Goal: Information Seeking & Learning: Learn about a topic

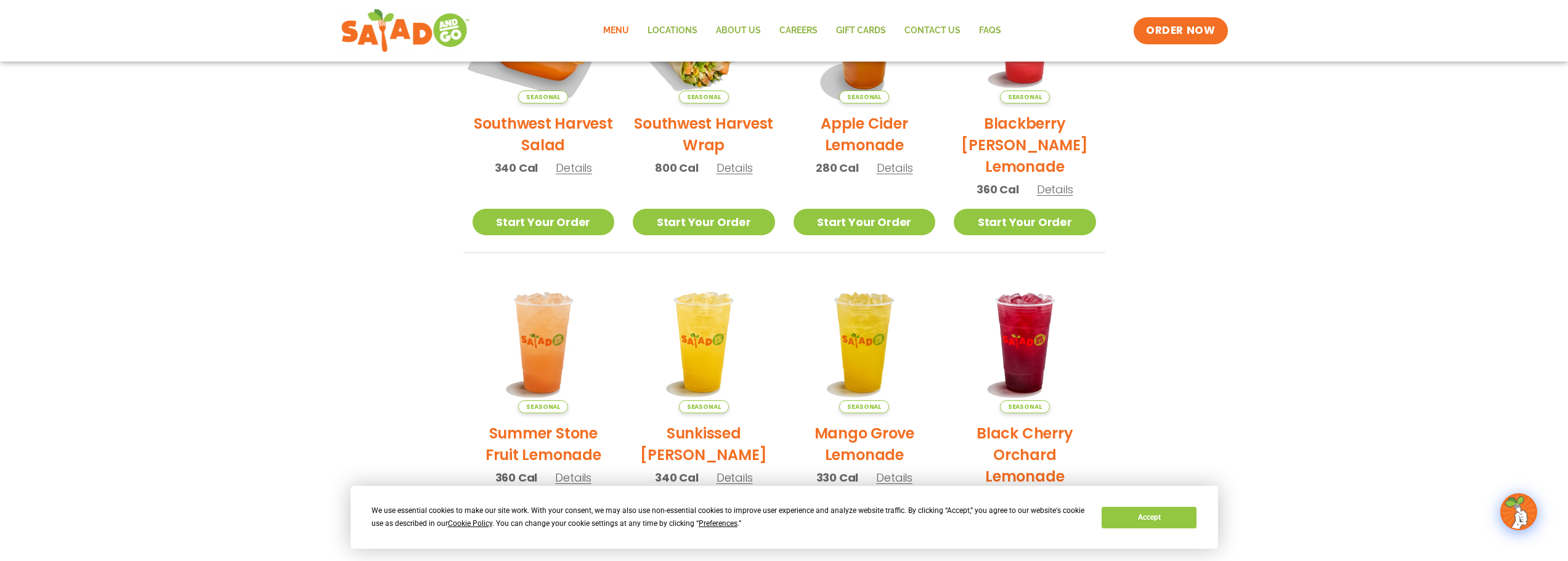
scroll to position [246, 0]
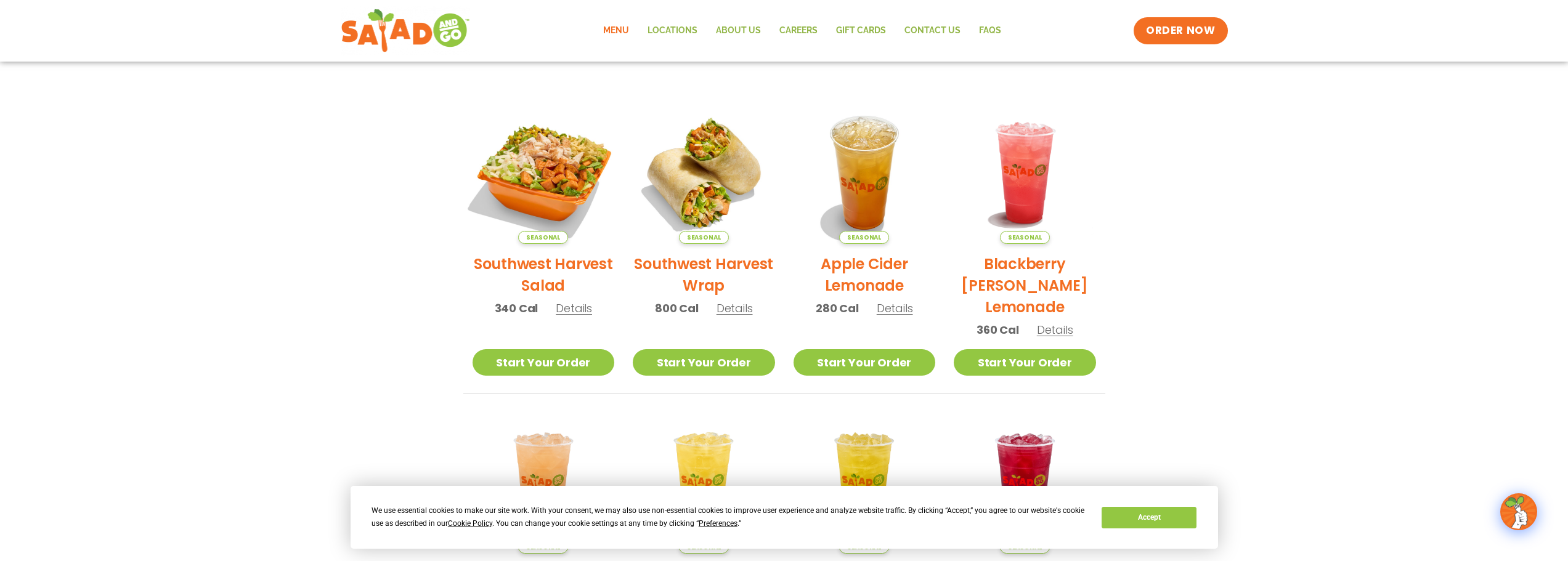
click at [547, 171] on img at bounding box center [543, 173] width 167 height 167
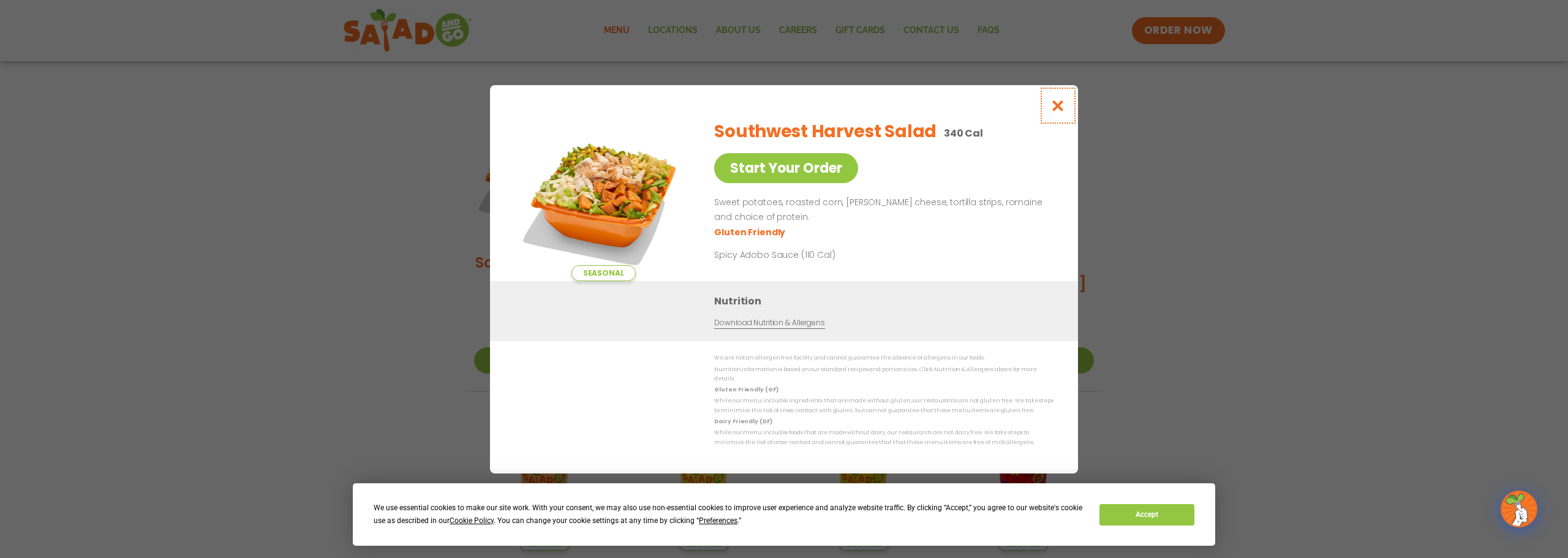
click at [1066, 108] on button "Close modal" at bounding box center [1057, 105] width 40 height 41
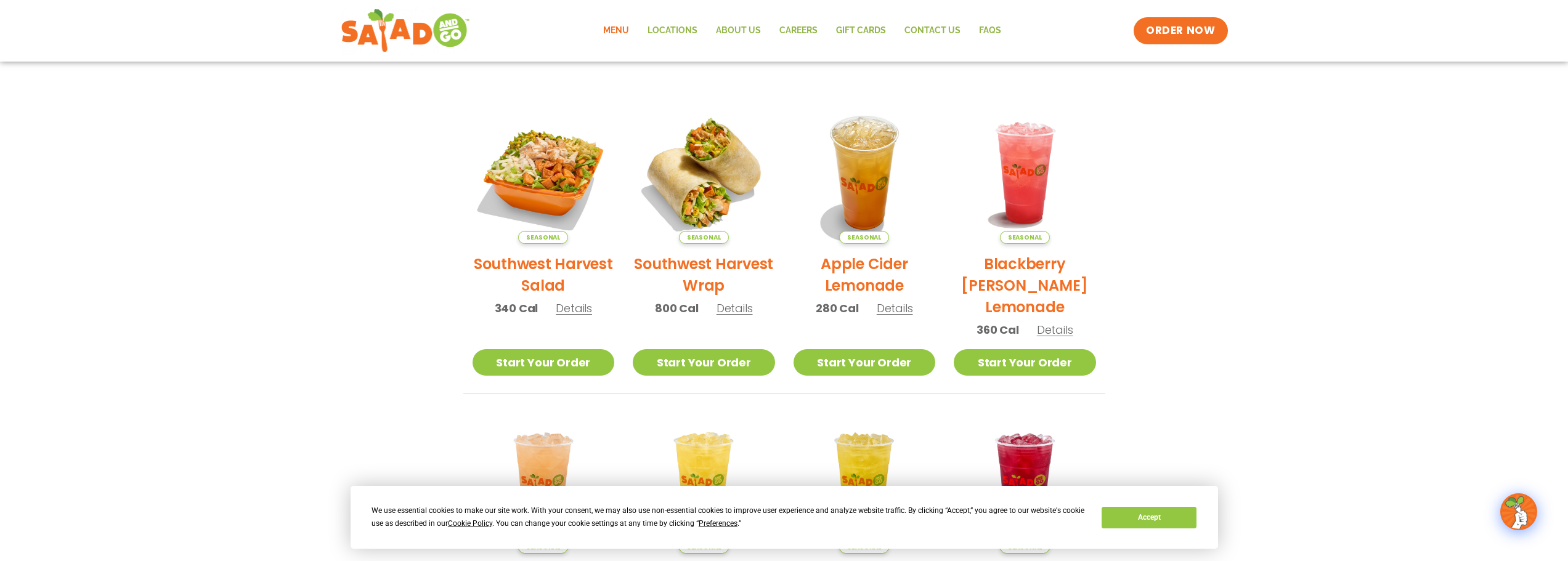
scroll to position [308, 0]
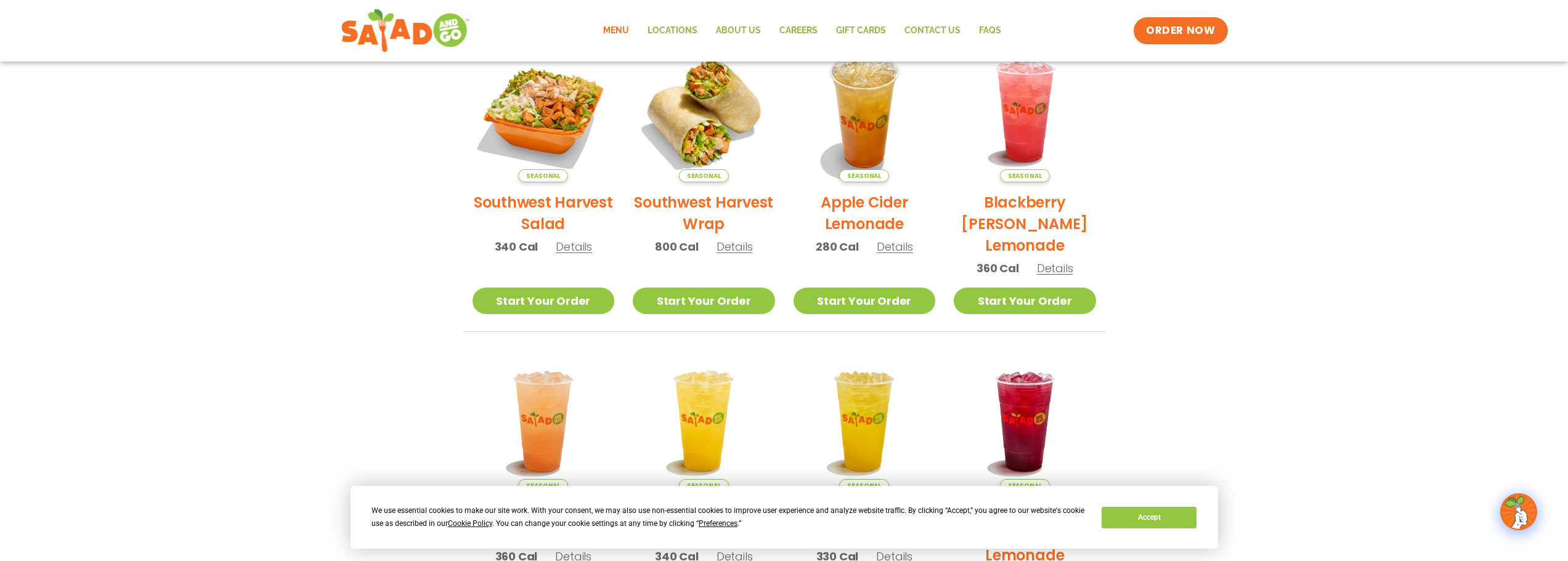
click at [615, 31] on link "Menu" at bounding box center [615, 31] width 44 height 28
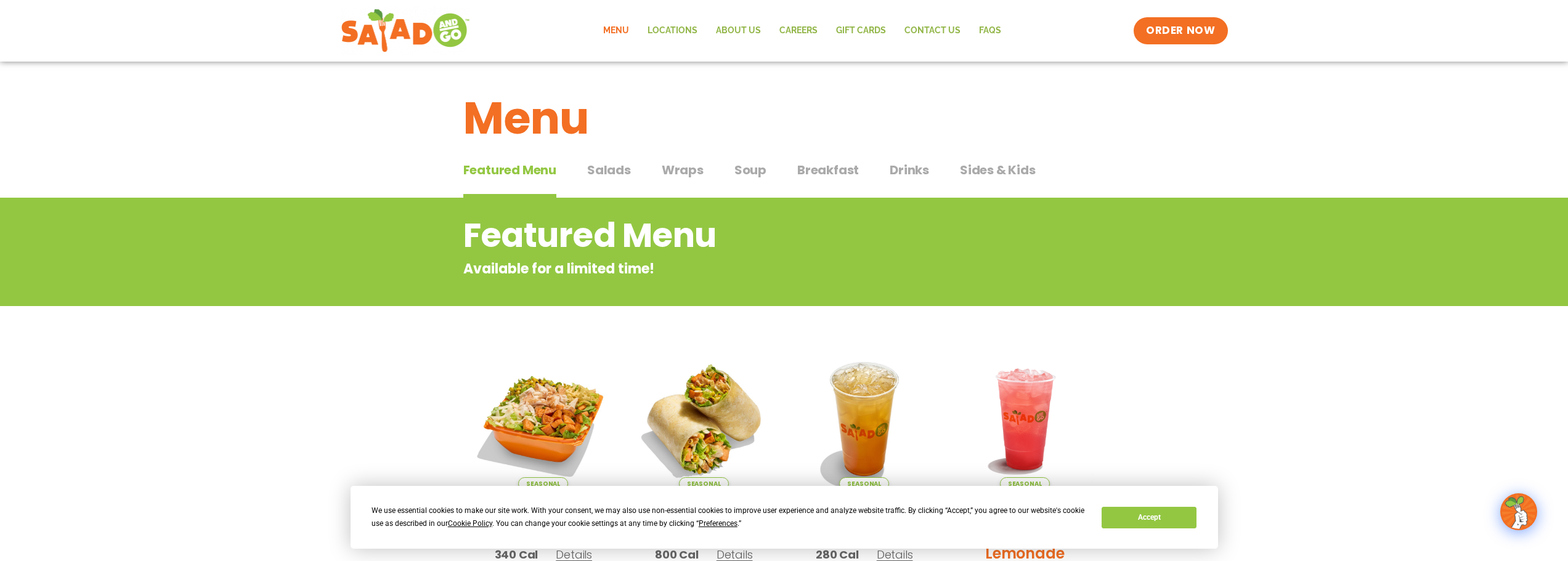
click at [605, 172] on span "Salads" at bounding box center [609, 170] width 43 height 18
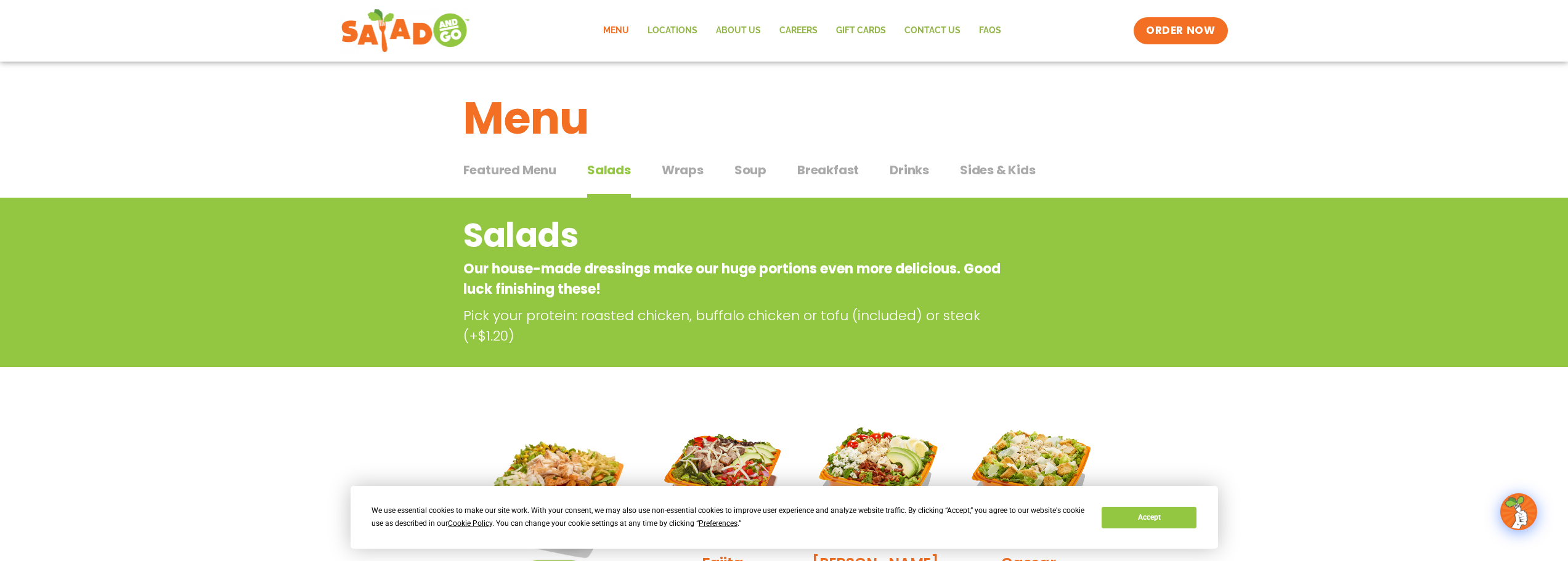
click at [754, 170] on span "Soup" at bounding box center [750, 170] width 32 height 18
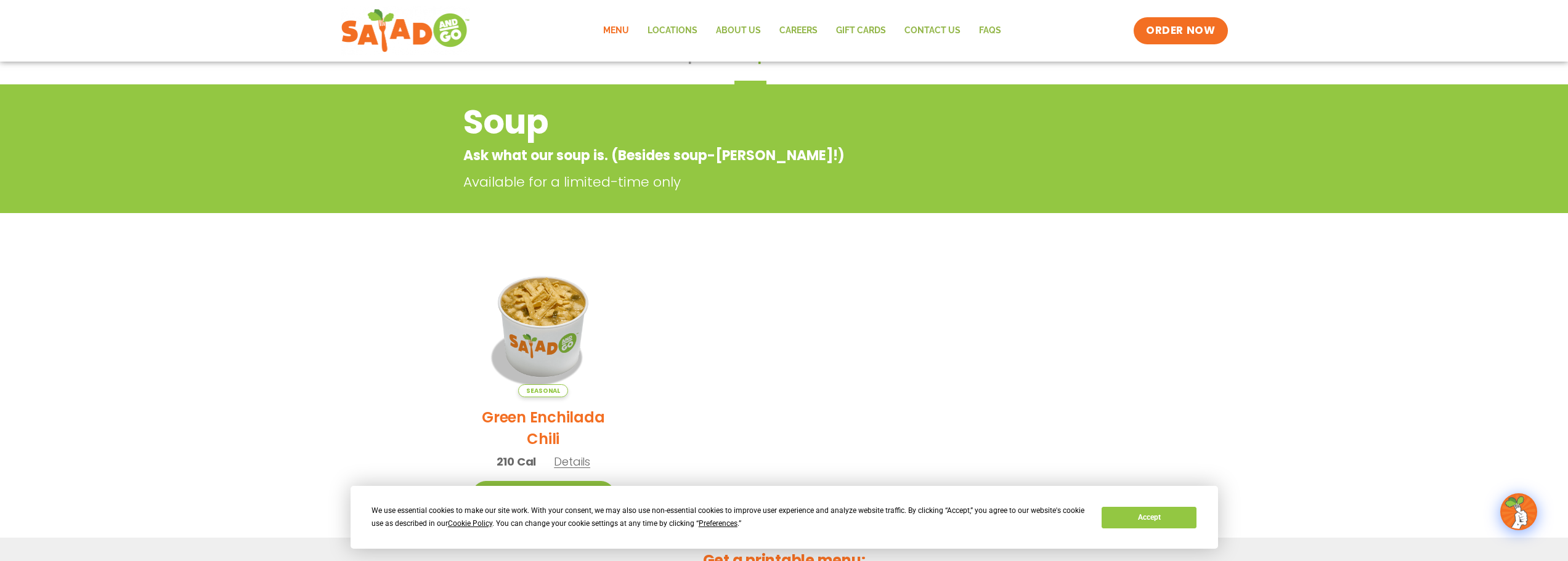
scroll to position [62, 0]
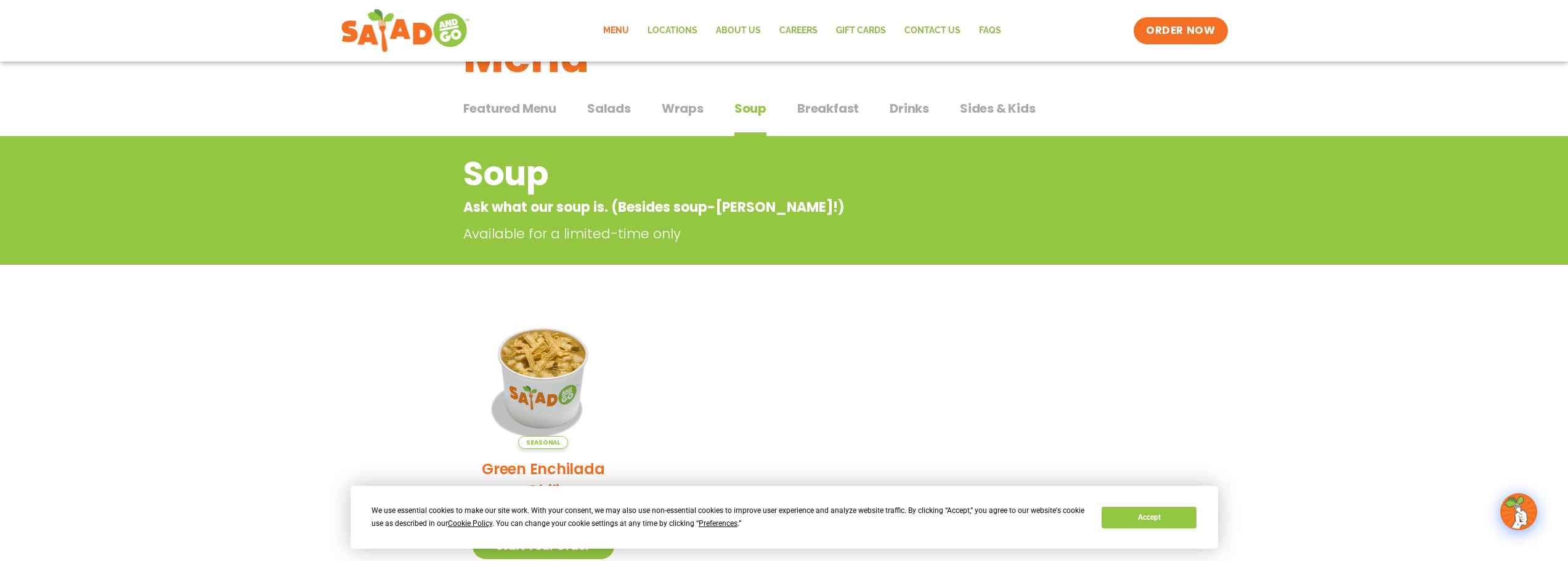
click at [782, 97] on div "Featured Menu Featured Menu Salads Salads Wraps Wraps Soup Soup Breakfast Break…" at bounding box center [784, 116] width 642 height 42
click at [820, 102] on span "Breakfast" at bounding box center [828, 108] width 62 height 18
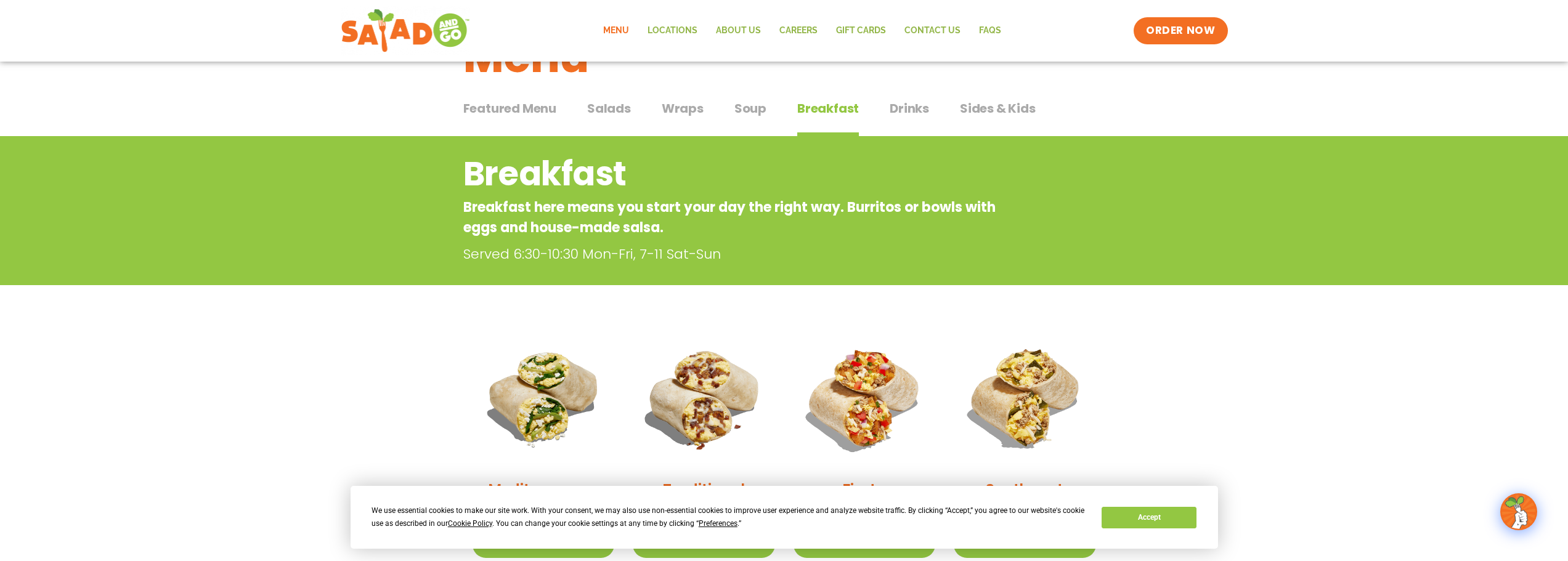
click at [902, 115] on span "Drinks" at bounding box center [909, 108] width 39 height 18
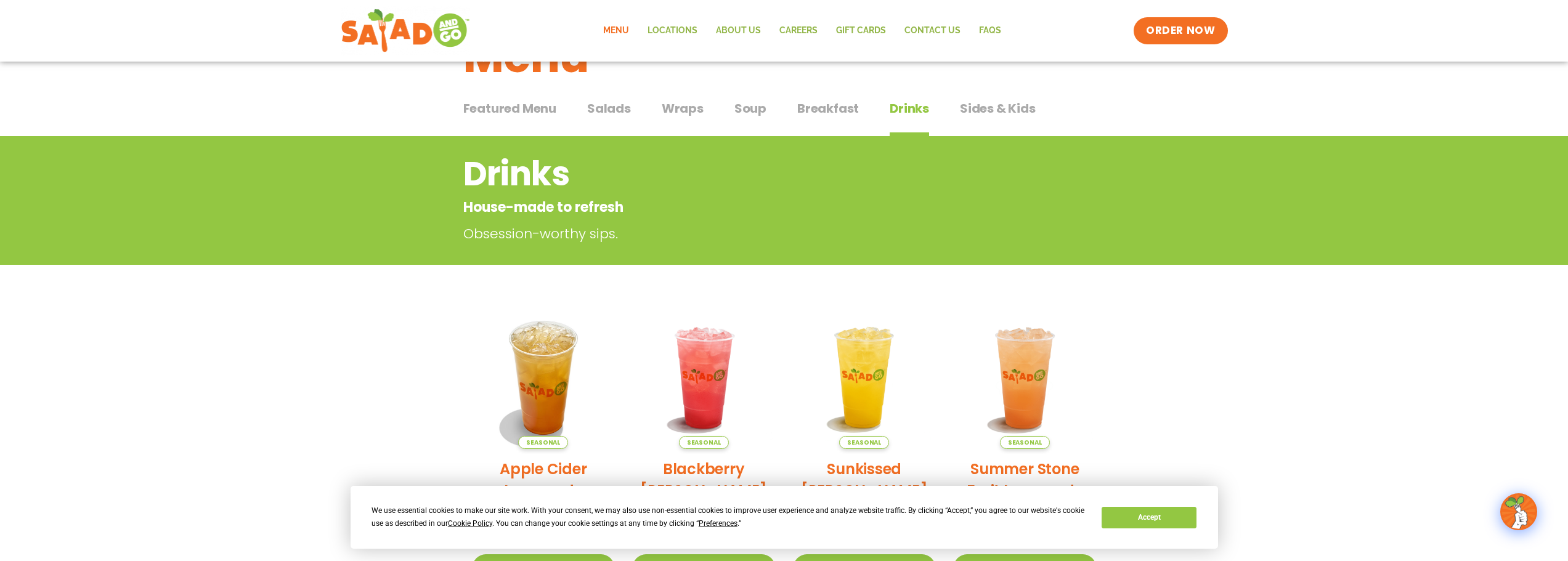
click at [689, 117] on span "Wraps" at bounding box center [683, 108] width 42 height 18
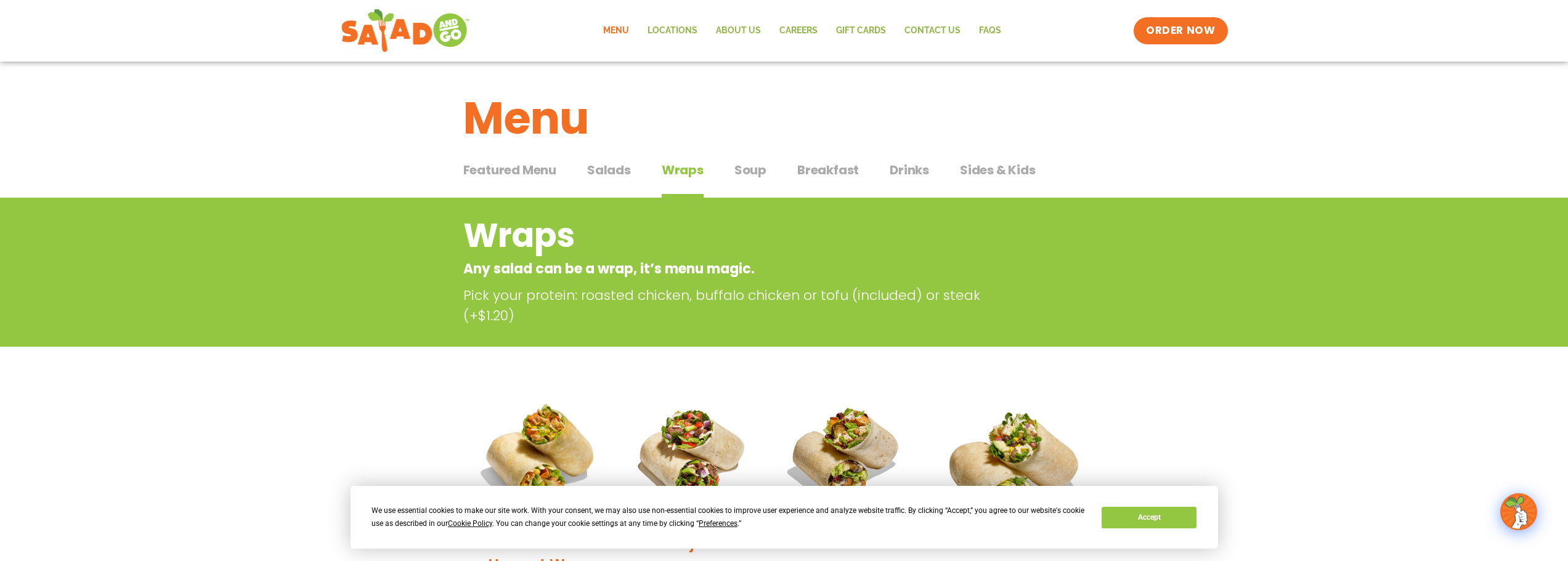
click at [600, 177] on span "Salads" at bounding box center [609, 170] width 43 height 18
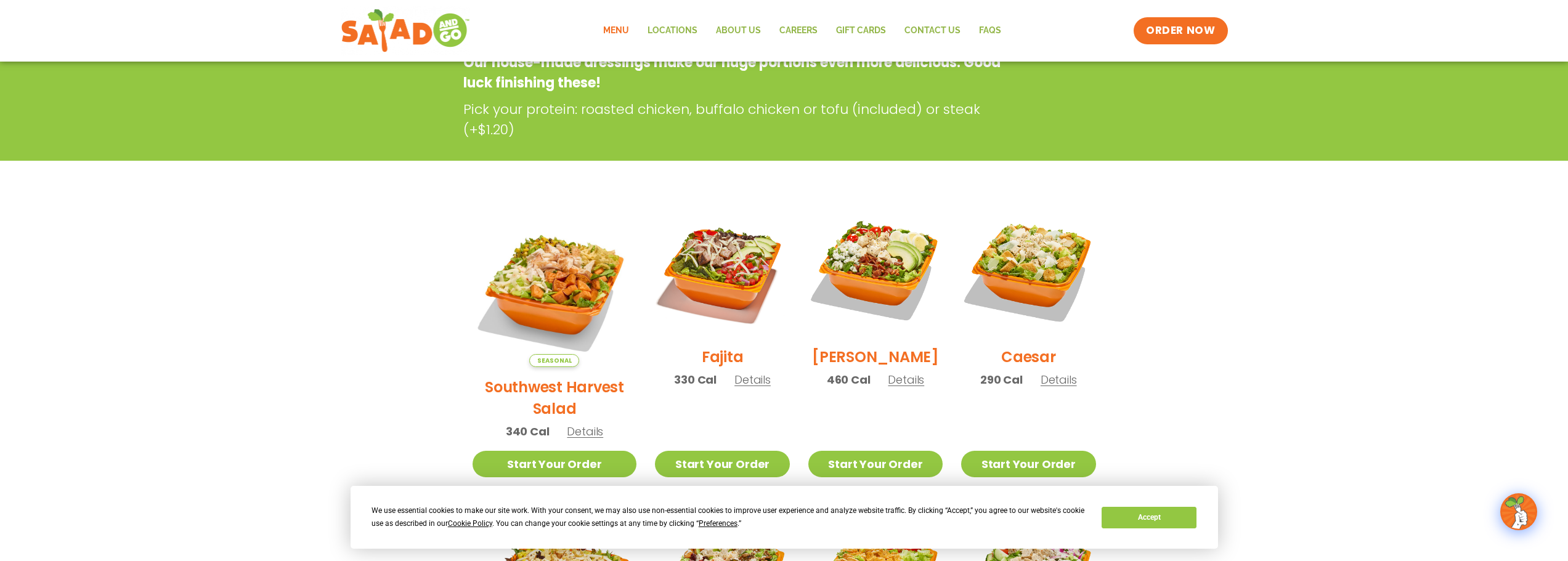
scroll to position [370, 0]
